Goal: Task Accomplishment & Management: Use online tool/utility

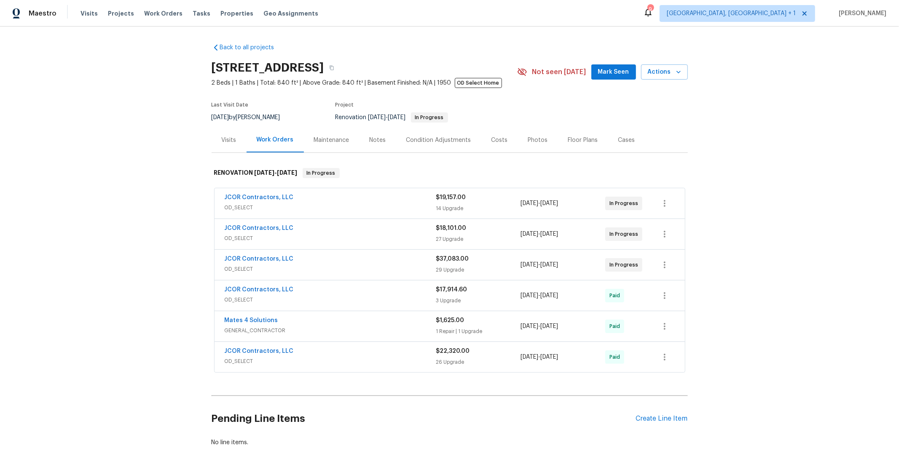
click at [285, 366] on span "OD_SELECT" at bounding box center [331, 361] width 212 height 8
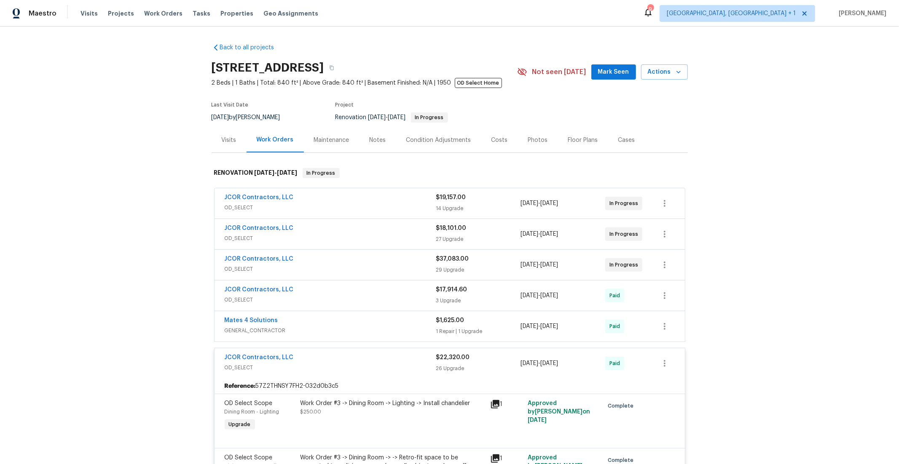
click at [292, 297] on span "OD_SELECT" at bounding box center [331, 300] width 212 height 8
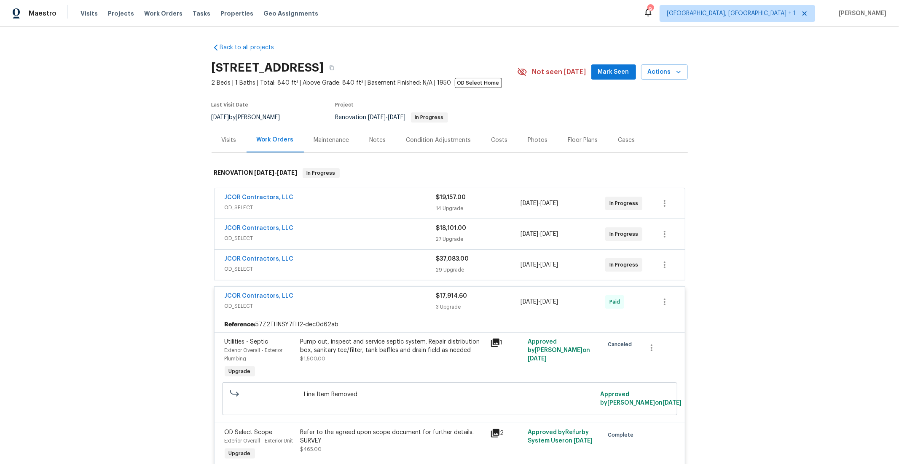
click at [292, 268] on span "OD_SELECT" at bounding box center [331, 269] width 212 height 8
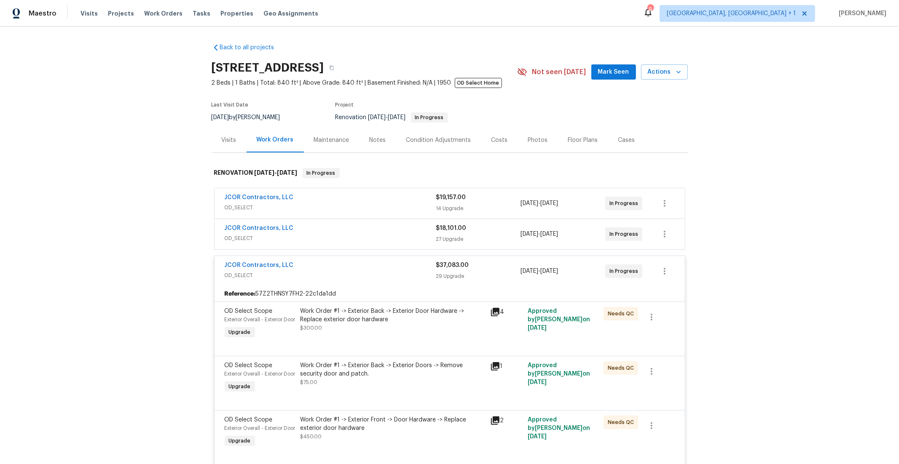
click at [297, 205] on span "OD_SELECT" at bounding box center [331, 208] width 212 height 8
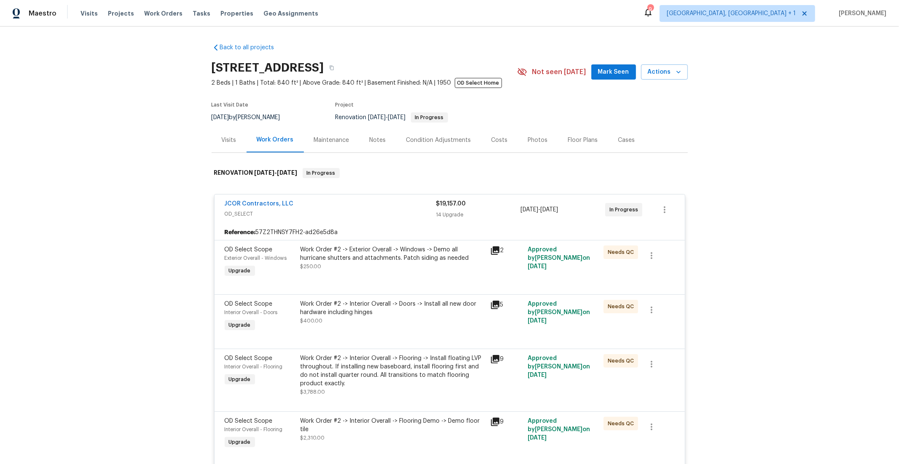
scroll to position [1898, 0]
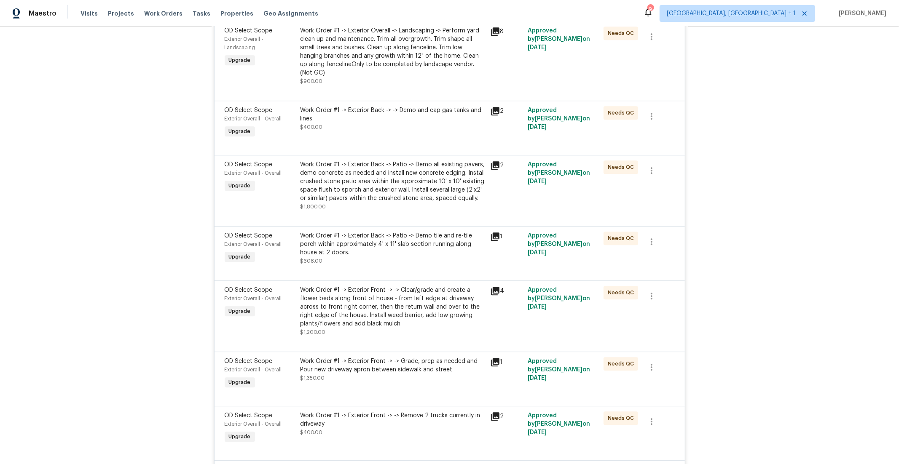
click at [323, 203] on div "Work Order #1 -> Exterior Back -> Patio -> Demo all existing pavers, demo concr…" at bounding box center [393, 182] width 185 height 42
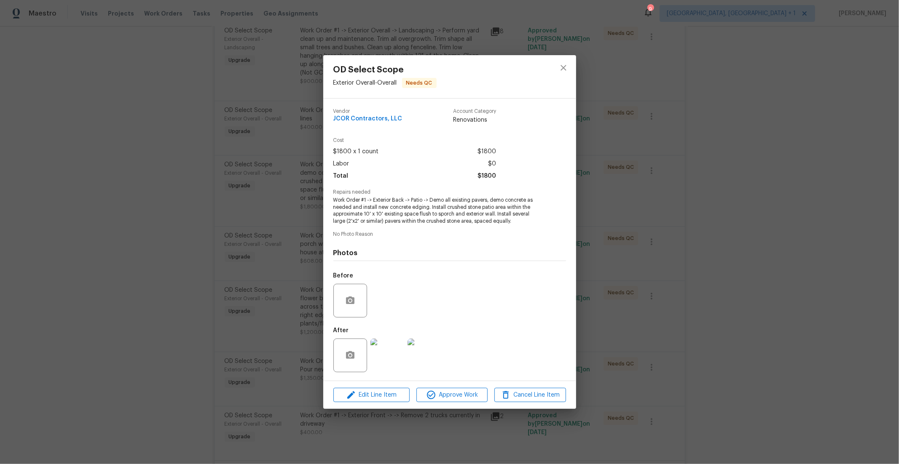
click at [386, 360] on img at bounding box center [387, 356] width 34 height 34
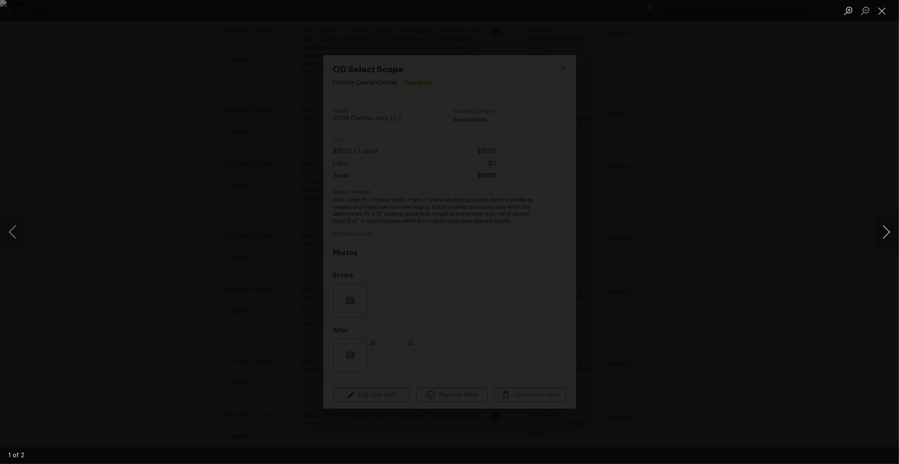
click at [887, 229] on button "Next image" at bounding box center [886, 232] width 25 height 34
click at [796, 148] on div "Lightbox" at bounding box center [449, 232] width 899 height 464
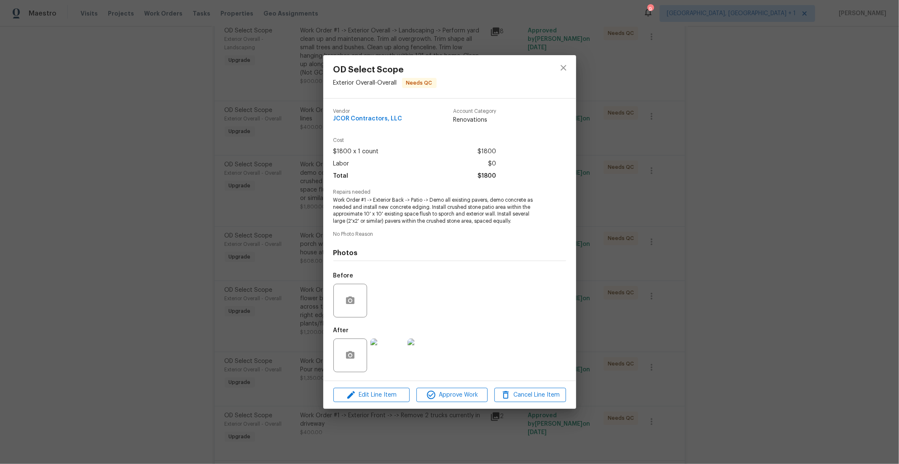
click at [377, 358] on img at bounding box center [387, 356] width 34 height 34
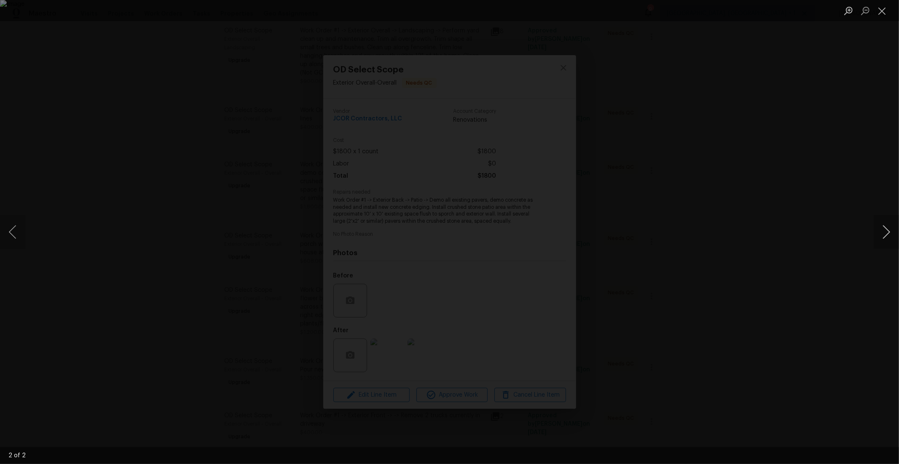
click at [876, 236] on button "Next image" at bounding box center [886, 232] width 25 height 34
click at [740, 156] on div "Lightbox" at bounding box center [449, 232] width 899 height 464
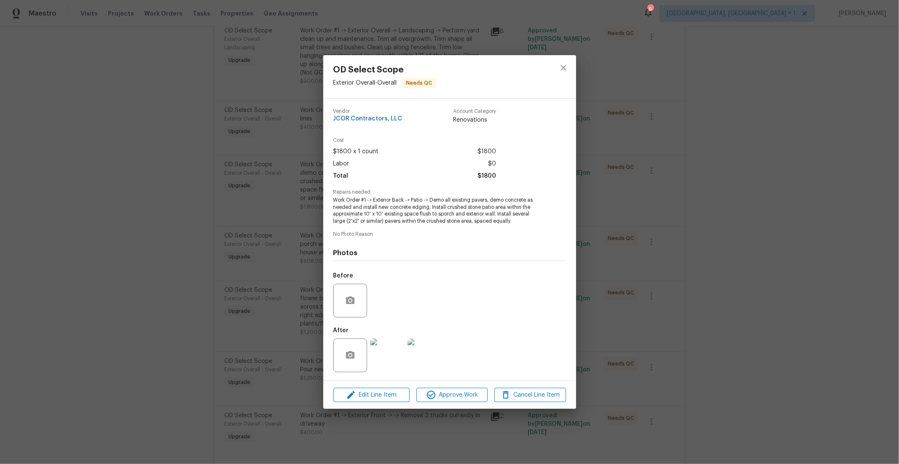
click at [483, 224] on span "Work Order #1 -> Exterior Back -> Patio -> Demo all existing pavers, demo concr…" at bounding box center [437, 211] width 209 height 28
drag, startPoint x: 515, startPoint y: 222, endPoint x: 502, endPoint y: 215, distance: 14.5
click at [499, 217] on span "Work Order #1 -> Exterior Back -> Patio -> Demo all existing pavers, demo concr…" at bounding box center [437, 211] width 209 height 28
click at [514, 221] on span "Work Order #1 -> Exterior Back -> Patio -> Demo all existing pavers, demo concr…" at bounding box center [437, 211] width 209 height 28
drag, startPoint x: 515, startPoint y: 222, endPoint x: 506, endPoint y: 219, distance: 9.3
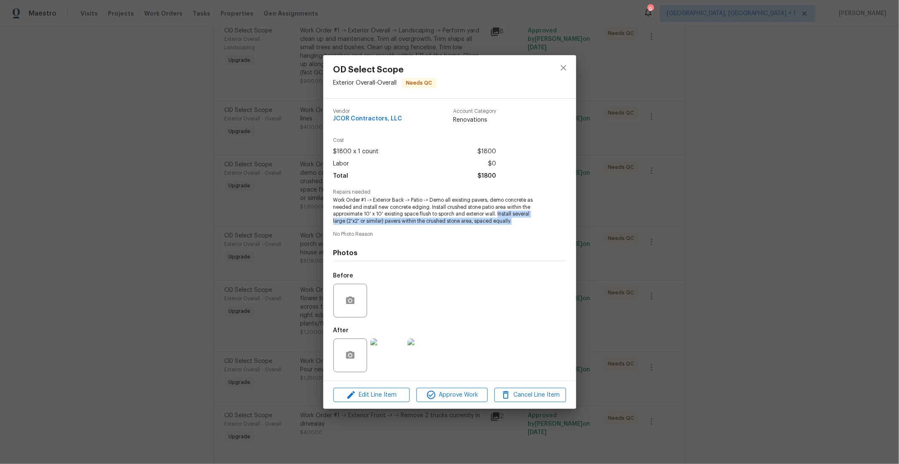
click at [497, 215] on span "Work Order #1 -> Exterior Back -> Patio -> Demo all existing pavers, demo concr…" at bounding box center [437, 211] width 209 height 28
copy span "Install several large (2'x2' or similar) pavers within the crushed stone area, …"
click at [563, 68] on icon "close" at bounding box center [563, 68] width 10 height 10
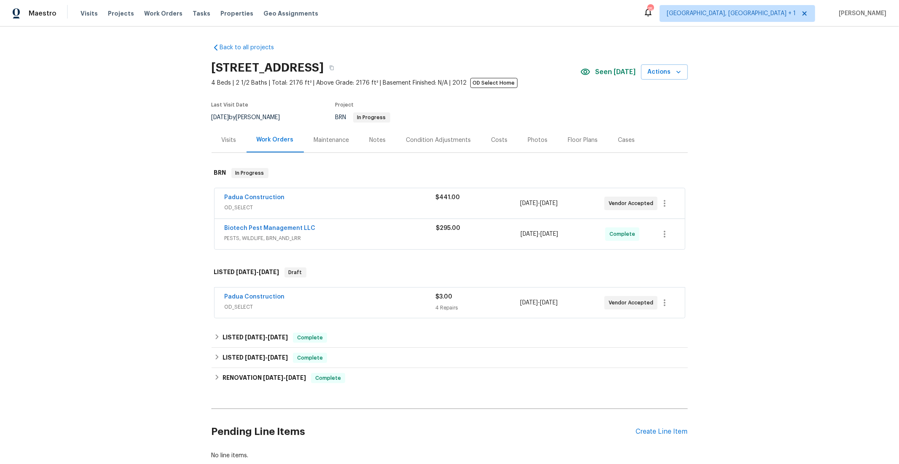
click at [307, 213] on div "Padua Construction OD_SELECT" at bounding box center [330, 203] width 211 height 20
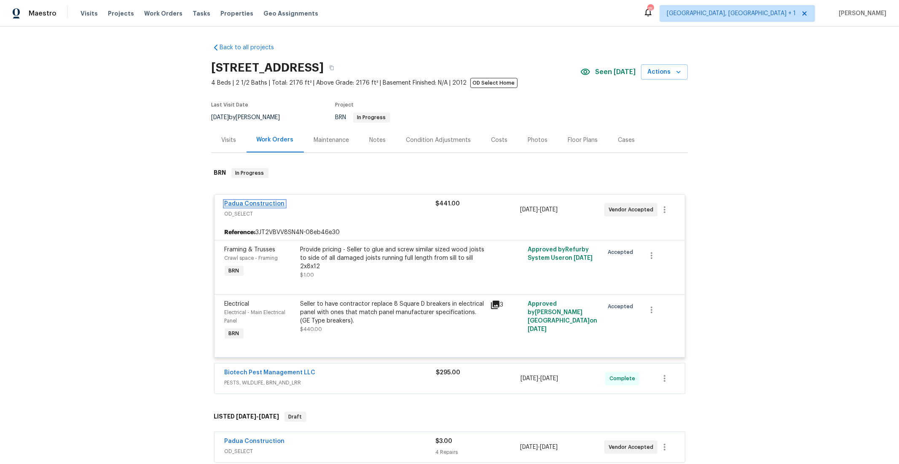
click at [266, 206] on link "Padua Construction" at bounding box center [255, 204] width 60 height 6
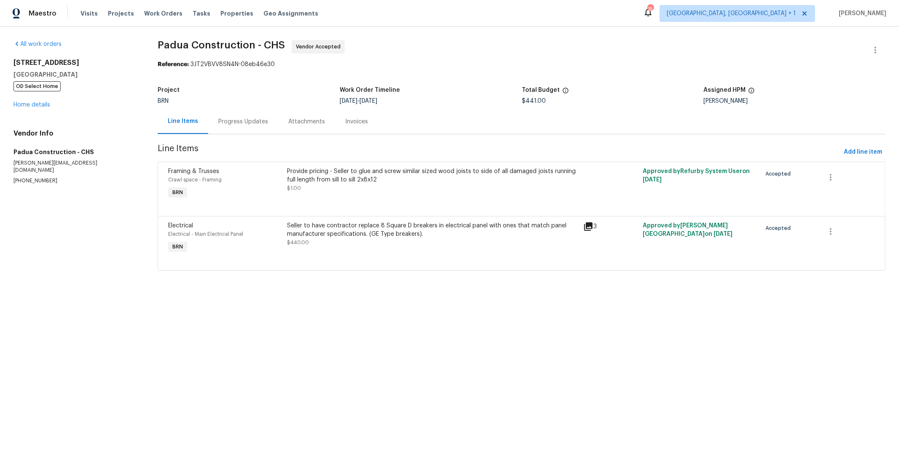
click at [598, 226] on div "3" at bounding box center [610, 227] width 54 height 10
click at [593, 226] on icon at bounding box center [588, 227] width 8 height 8
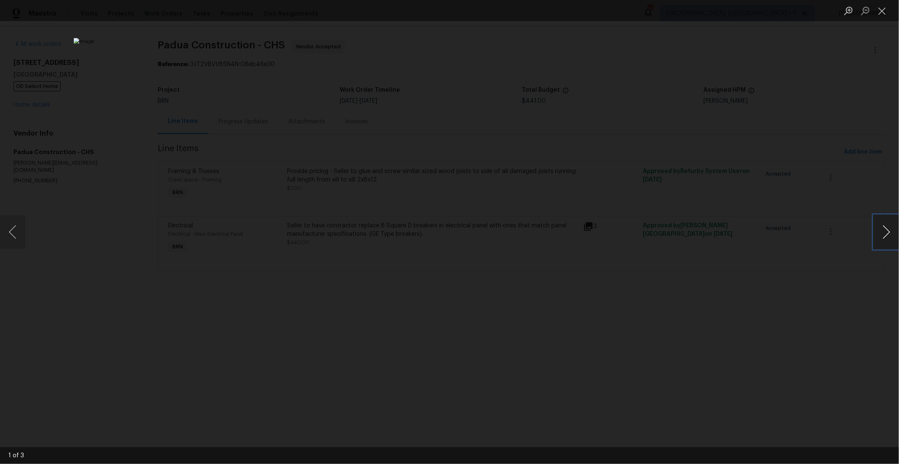
click at [887, 233] on button "Next image" at bounding box center [886, 232] width 25 height 34
click at [886, 233] on button "Next image" at bounding box center [886, 232] width 25 height 34
click at [676, 332] on div "Lightbox" at bounding box center [449, 232] width 899 height 464
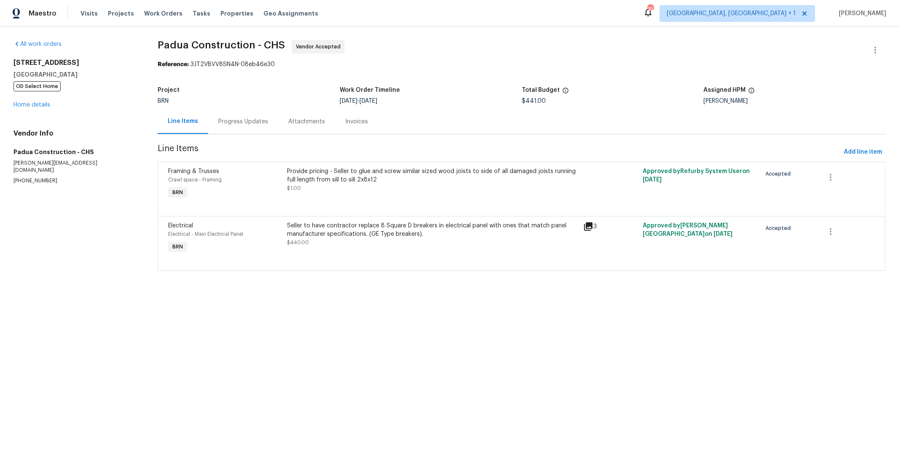
click at [260, 124] on div "Progress Updates" at bounding box center [243, 122] width 50 height 8
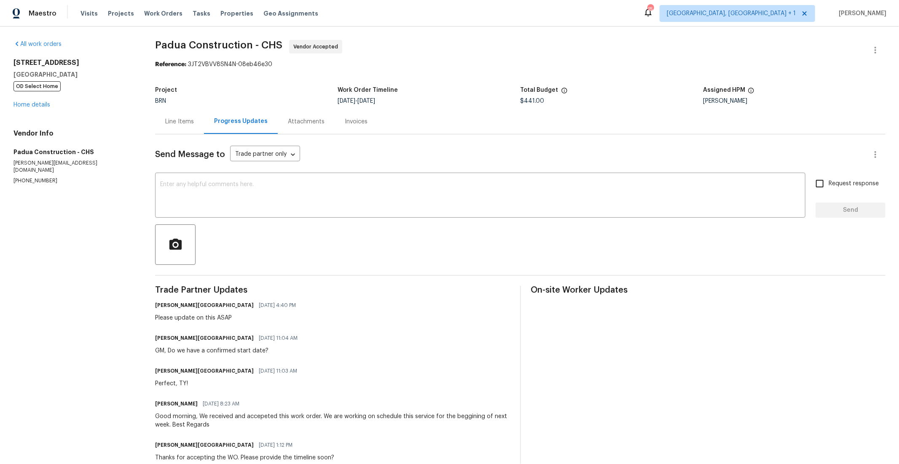
click at [177, 119] on div "Line Items" at bounding box center [179, 122] width 29 height 8
